Goal: Find specific page/section: Find specific page/section

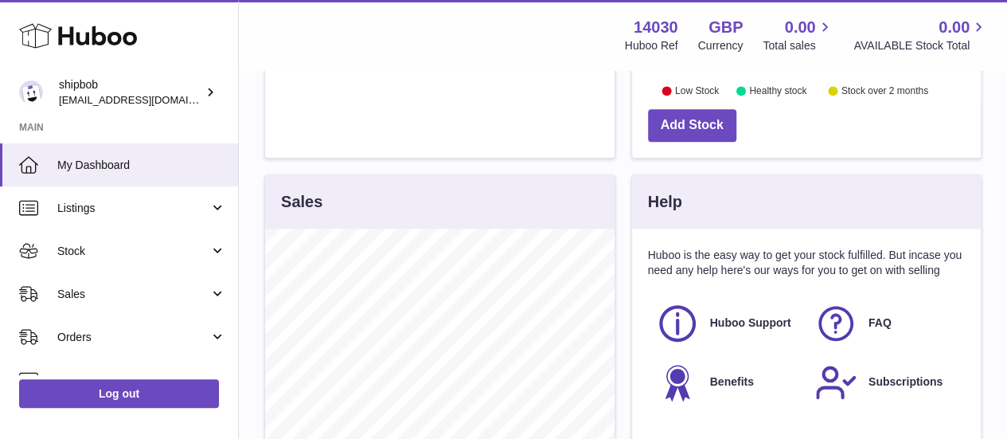
scroll to position [515, 0]
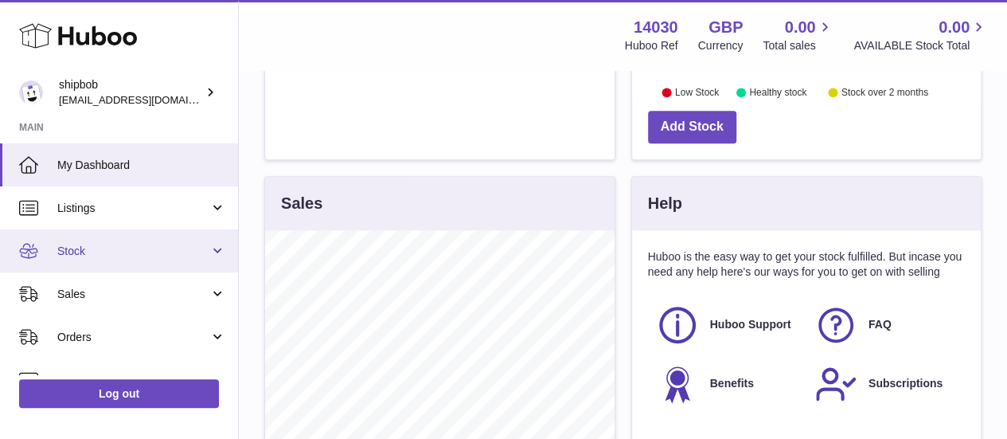
click at [91, 258] on link "Stock" at bounding box center [119, 250] width 238 height 43
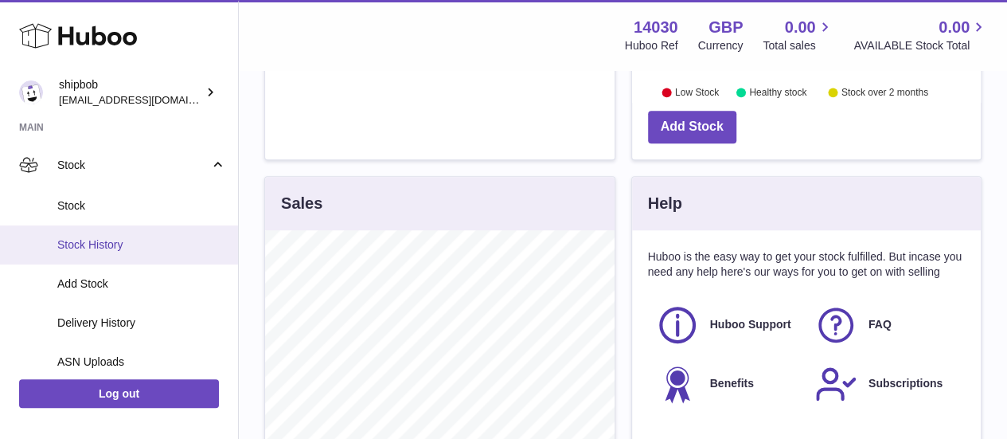
click at [97, 244] on span "Stock History" at bounding box center [141, 244] width 169 height 15
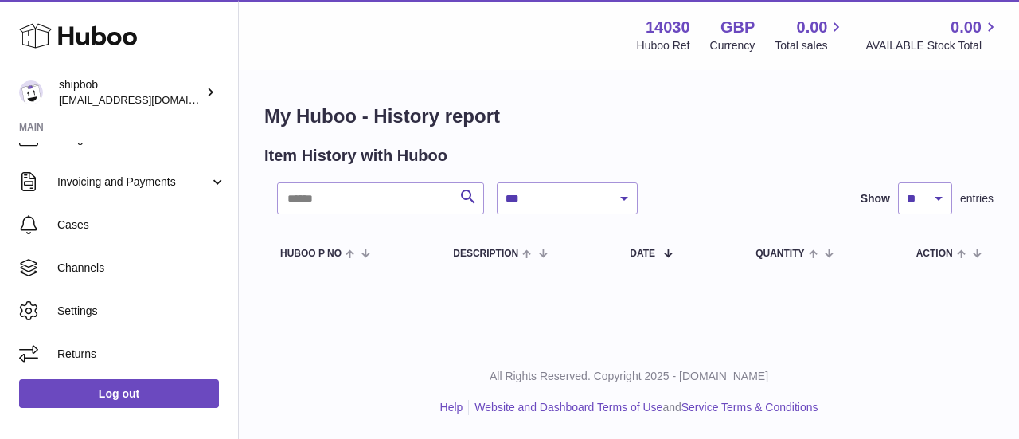
scroll to position [435, 0]
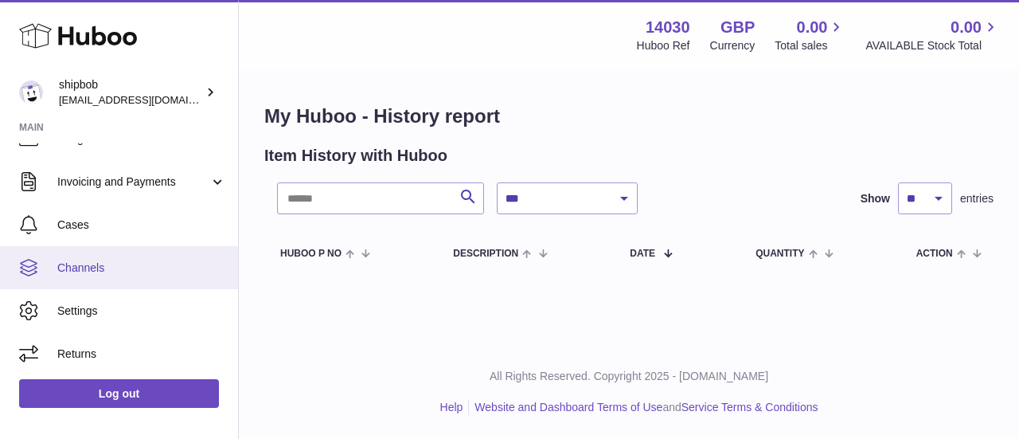
click at [89, 263] on span "Channels" at bounding box center [141, 267] width 169 height 15
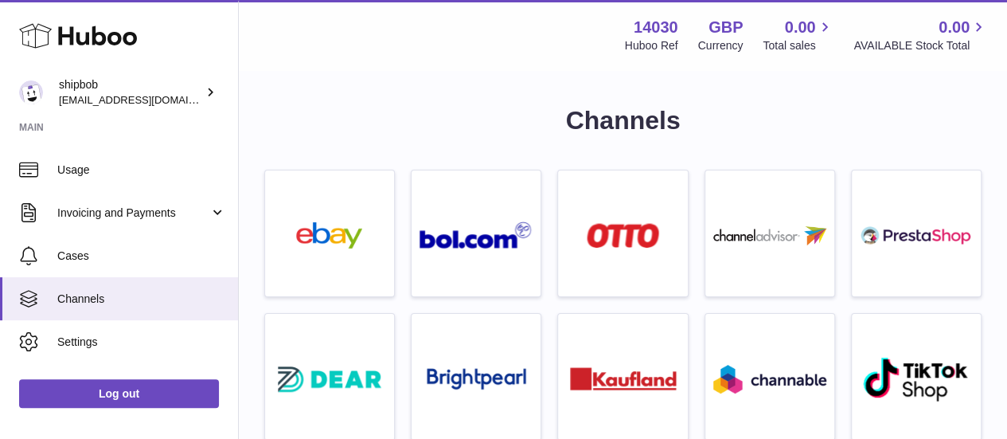
scroll to position [240, 0]
